Goal: Task Accomplishment & Management: Manage account settings

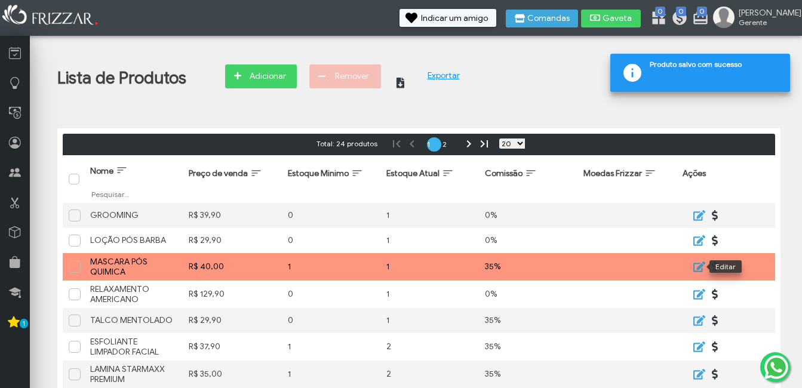
click at [695, 263] on icon "submit" at bounding box center [699, 267] width 12 height 11
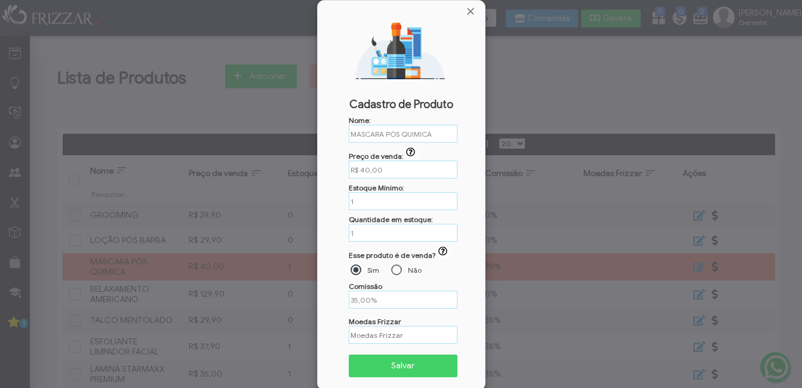
click at [641, 256] on div at bounding box center [401, 194] width 802 height 388
click at [468, 11] on span "Fechar" at bounding box center [471, 11] width 12 height 12
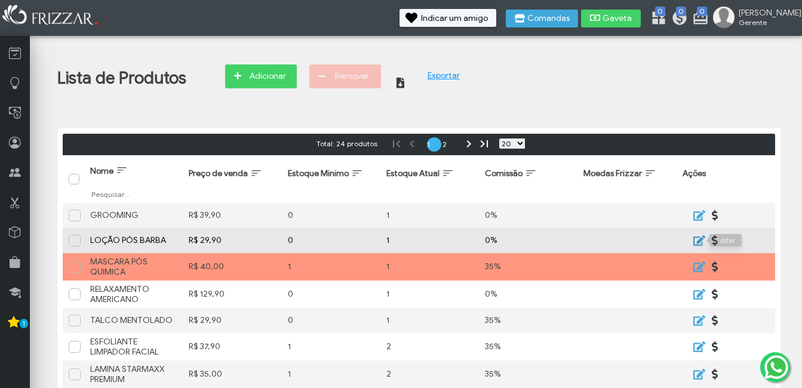
click at [699, 240] on icon "submit" at bounding box center [699, 240] width 12 height 11
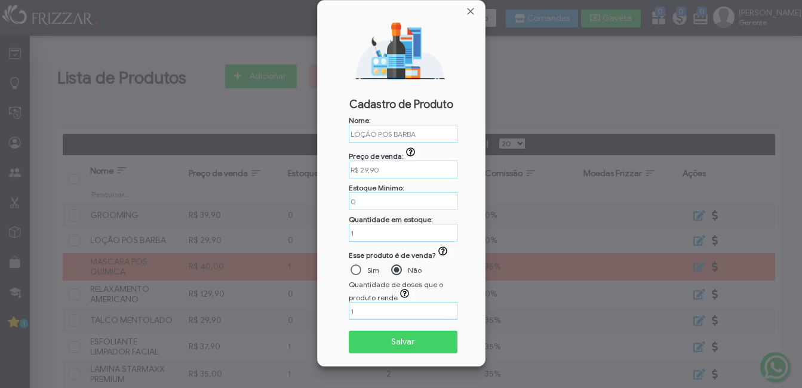
drag, startPoint x: 393, startPoint y: 305, endPoint x: 284, endPoint y: 311, distance: 109.4
click at [287, 311] on body "ui-button [PERSON_NAME] Minha Conta Home Treinamento Sair" at bounding box center [401, 194] width 802 height 388
type input "0"
click at [349, 331] on button "Salvar" at bounding box center [403, 342] width 109 height 23
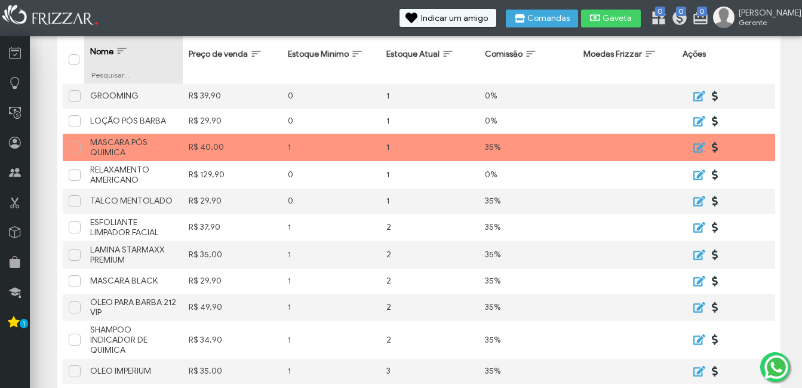
scroll to position [60, 0]
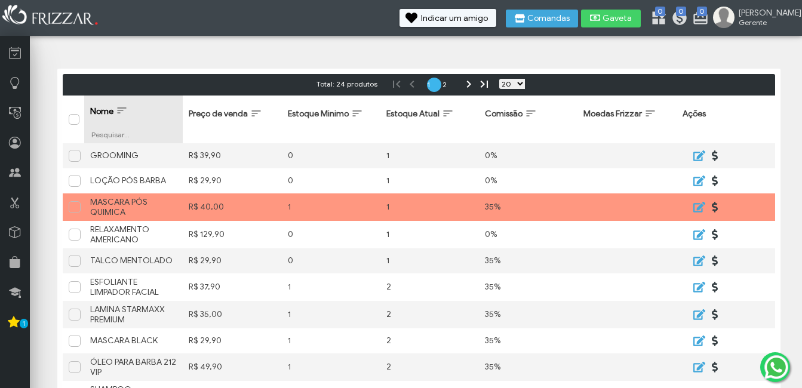
drag, startPoint x: 103, startPoint y: 105, endPoint x: 99, endPoint y: 115, distance: 11.2
click at [102, 106] on th "Nome Filtrar por Nome" at bounding box center [133, 120] width 99 height 48
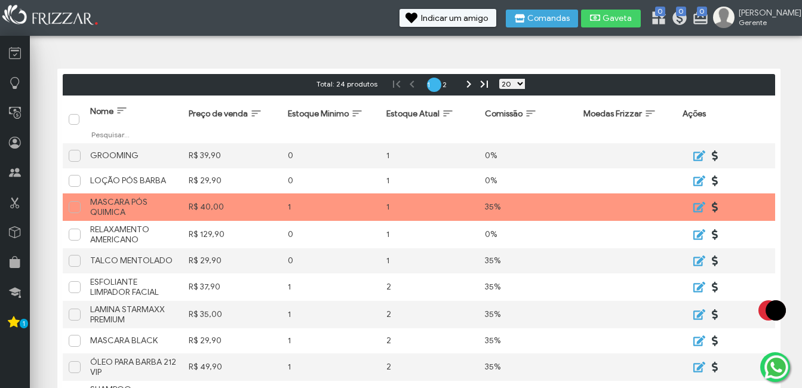
click at [69, 122] on span "Selecionar tudo" at bounding box center [75, 122] width 12 height 12
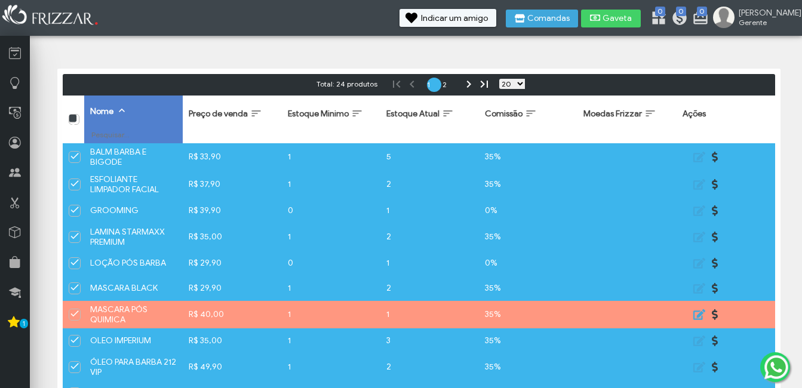
click at [71, 117] on span "Selecionar tudo" at bounding box center [75, 123] width 12 height 12
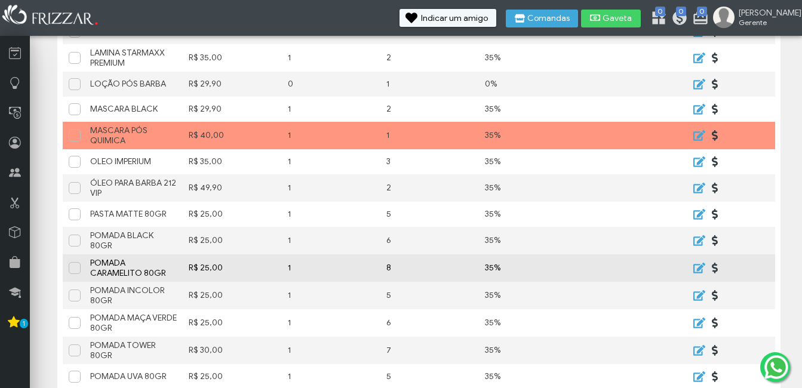
scroll to position [299, 0]
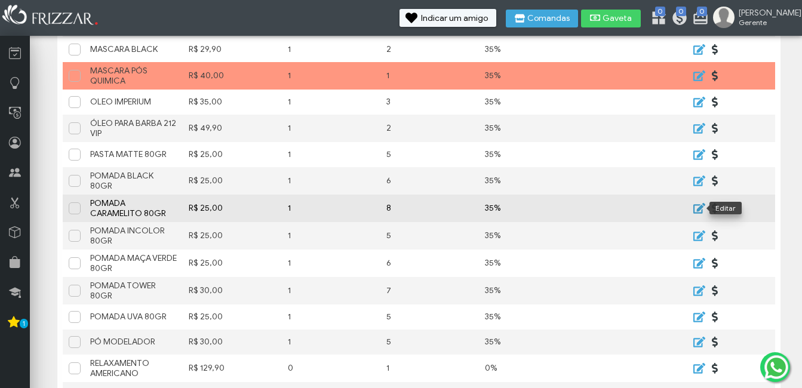
click at [697, 207] on icon "submit" at bounding box center [698, 208] width 14 height 12
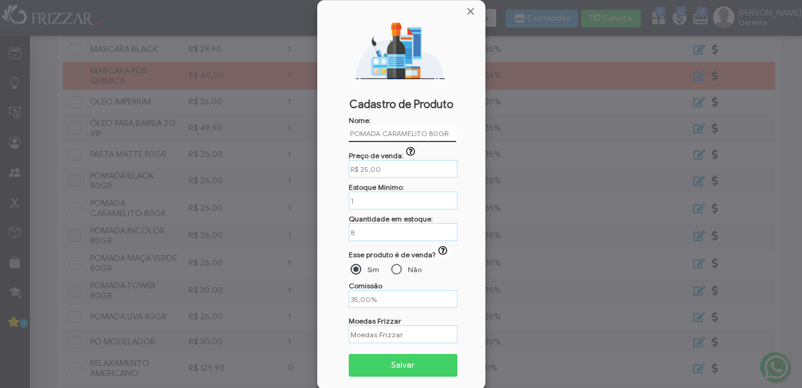
drag, startPoint x: 383, startPoint y: 134, endPoint x: 261, endPoint y: 126, distance: 122.7
type input "CERA CARAMELITO 80GR"
click at [349, 354] on button "Salvar" at bounding box center [403, 365] width 109 height 23
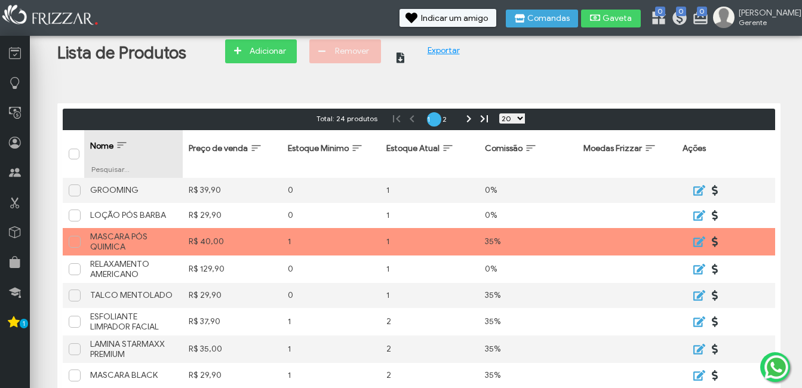
scroll to position [7, 0]
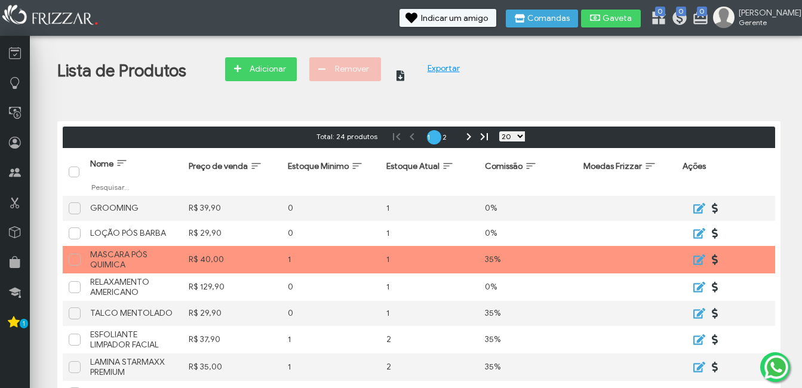
click at [80, 170] on span "Selecionar tudo" at bounding box center [75, 174] width 12 height 12
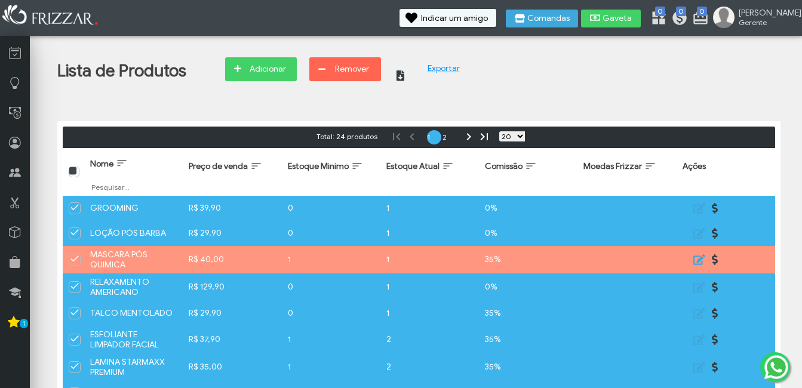
click at [80, 174] on span "Selecionar tudo" at bounding box center [75, 176] width 12 height 12
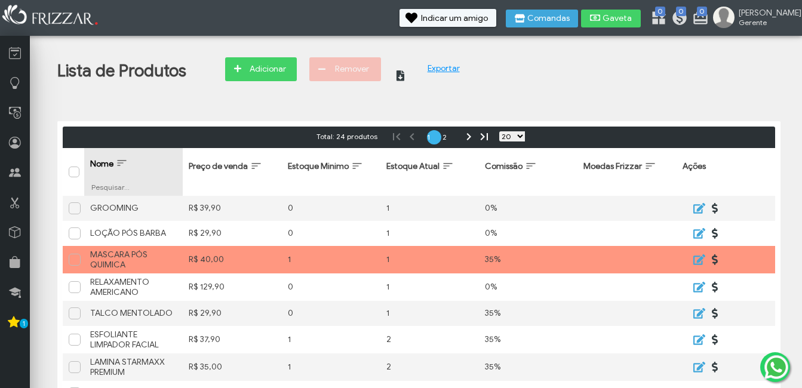
click at [104, 159] on span "Nome" at bounding box center [101, 164] width 23 height 10
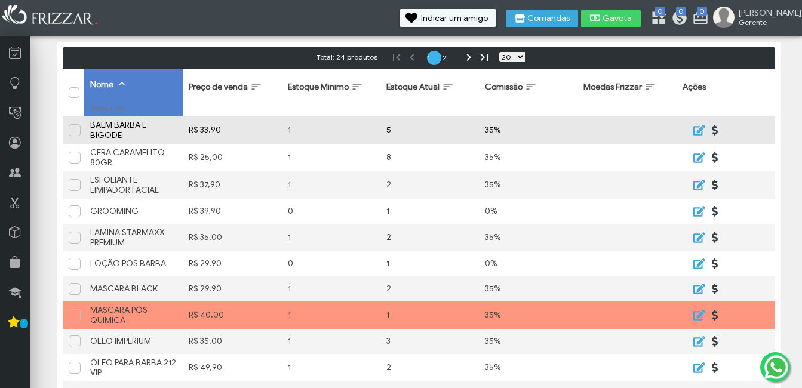
scroll to position [0, 0]
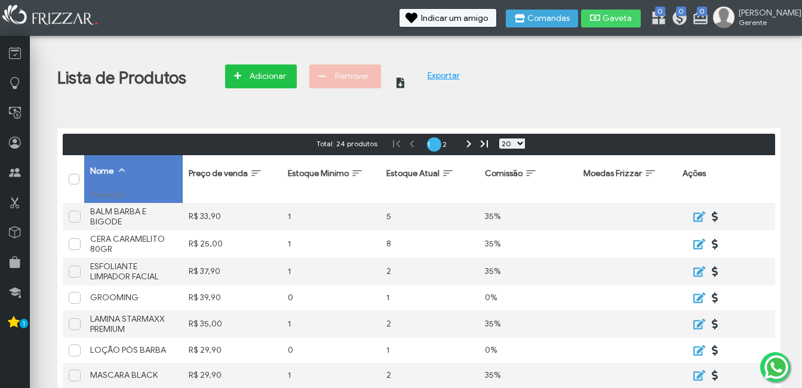
click at [264, 75] on span "Adicionar" at bounding box center [268, 76] width 42 height 18
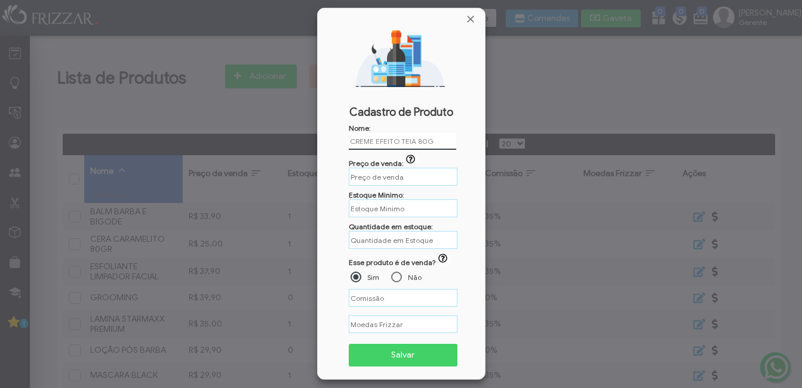
type input "CREME EFEITO TEIA 80GR"
type input "%"
type input "CREME EFEITO TEIA 80GR"
drag, startPoint x: 380, startPoint y: 183, endPoint x: 380, endPoint y: 171, distance: 11.9
click at [380, 172] on div "Nome: CREME EFEITO TEIA 80GR Preço de venda: ui-button R$ Estoque Minimo: Quant…" at bounding box center [401, 250] width 153 height 253
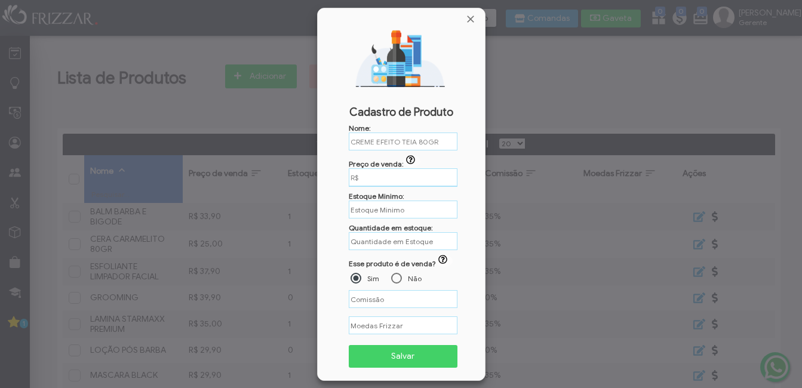
click at [380, 171] on input "R$" at bounding box center [403, 177] width 109 height 19
type input "R$ 25,00"
click at [389, 208] on input "text" at bounding box center [403, 209] width 109 height 18
type input "1"
click at [386, 244] on input "text" at bounding box center [403, 240] width 109 height 19
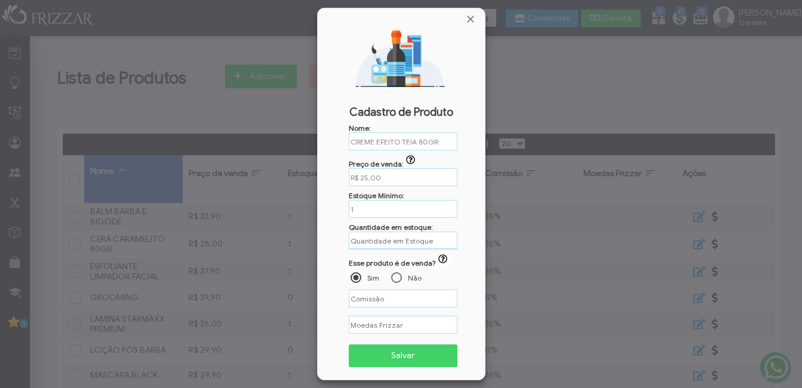
type input "%"
type input "6"
click at [378, 293] on input "%" at bounding box center [403, 298] width 109 height 19
type input "35,00%"
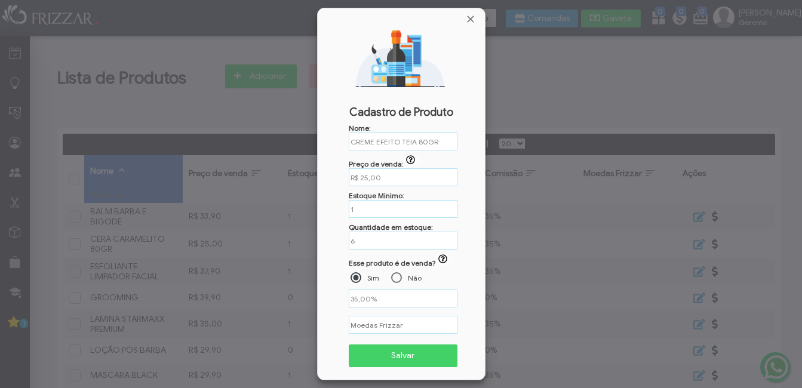
click at [386, 353] on span "Salvar" at bounding box center [403, 356] width 93 height 18
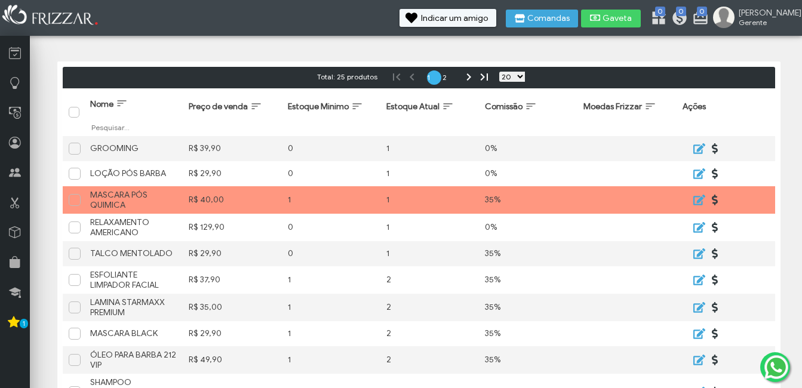
click at [77, 114] on span "Selecionar tudo" at bounding box center [75, 115] width 12 height 12
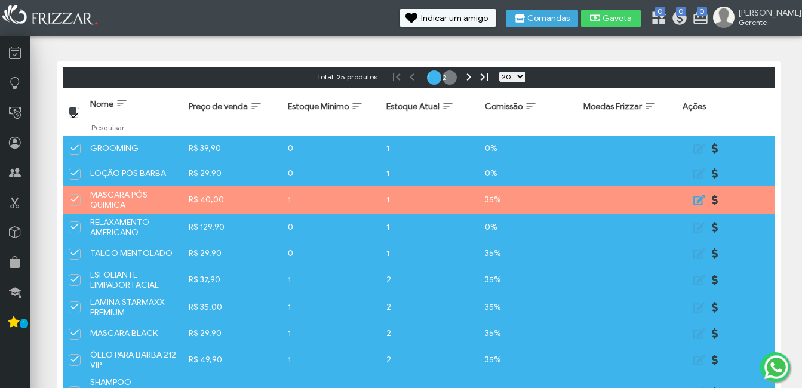
click at [443, 76] on link "2" at bounding box center [449, 77] width 14 height 14
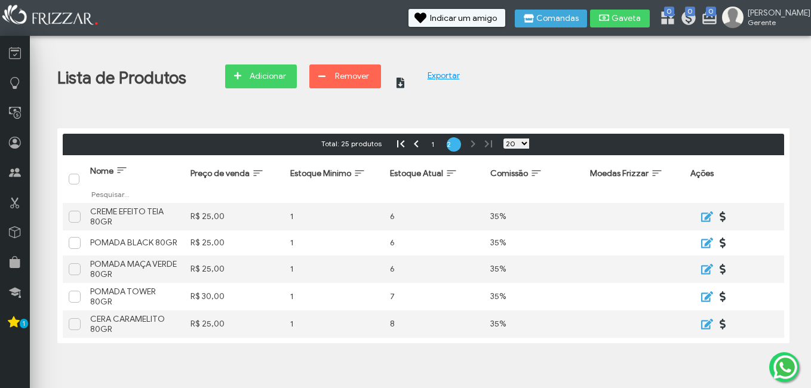
click at [428, 140] on div "Total: 25 produtos F P 1 2 N E Linhas por página 5 10 15 20 50 100" at bounding box center [423, 144] width 721 height 21
click at [431, 143] on link "1" at bounding box center [438, 144] width 14 height 14
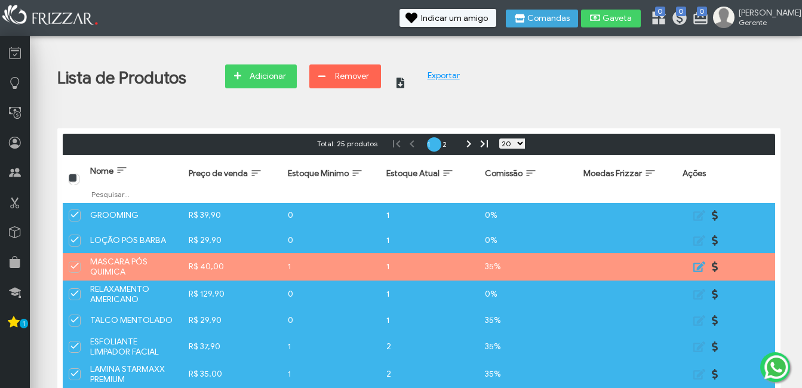
click at [72, 179] on span "Selecionar tudo" at bounding box center [75, 183] width 12 height 12
